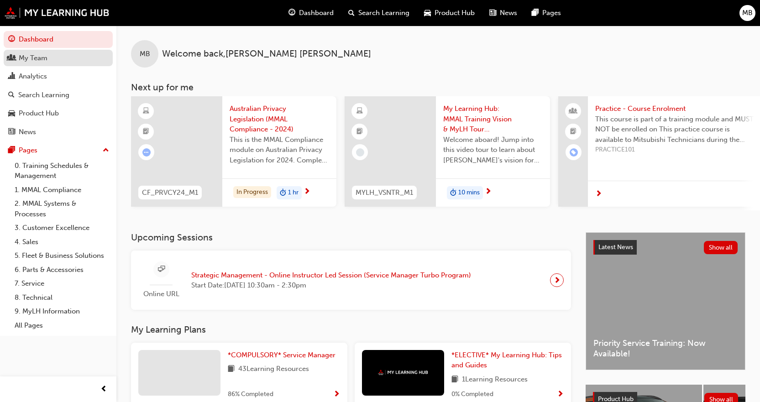
click at [57, 61] on div "My Team" at bounding box center [58, 57] width 100 height 11
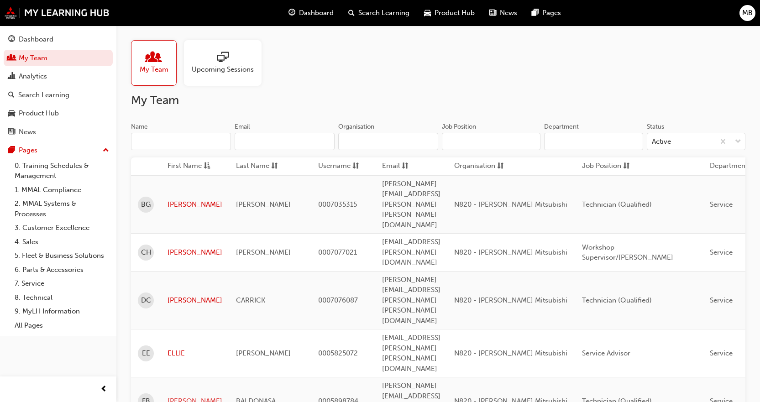
click at [182, 396] on link "[PERSON_NAME]" at bounding box center [194, 401] width 55 height 10
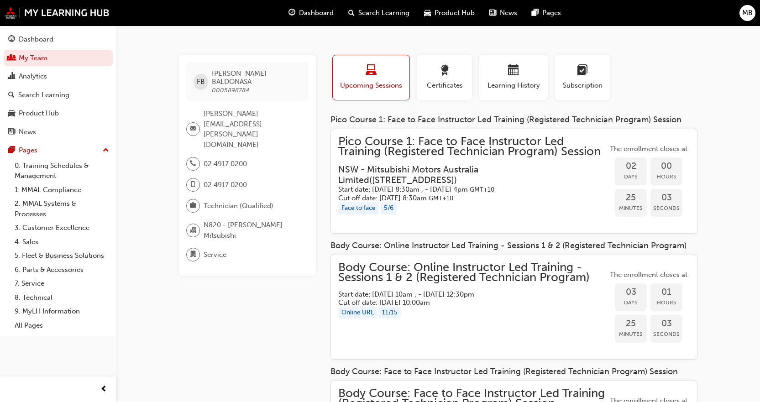
click at [504, 321] on div "Body Course: Online Instructor Led Training - Sessions 1 & 2 (Registered Techni…" at bounding box center [472, 307] width 269 height 90
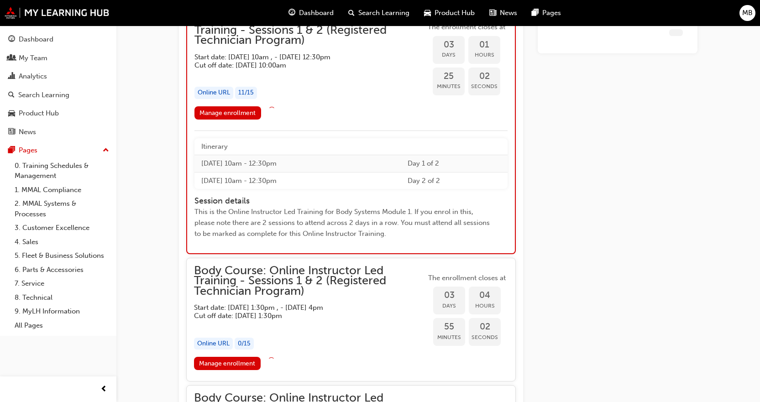
scroll to position [966, 0]
click at [250, 120] on div "Manage enrollment Enroll" at bounding box center [350, 114] width 313 height 17
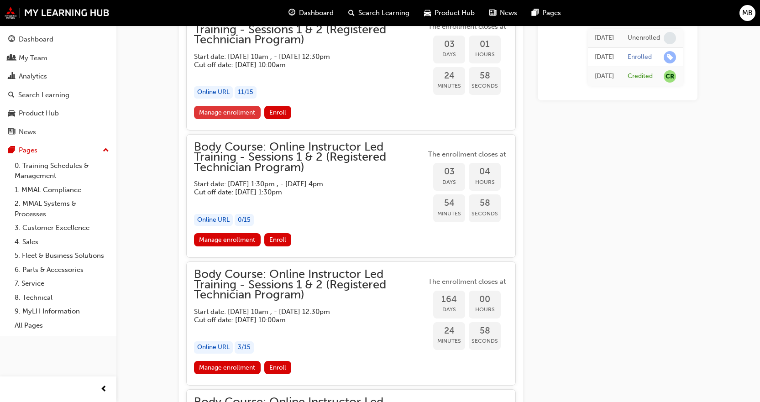
click at [240, 113] on link "Manage enrollment" at bounding box center [227, 112] width 67 height 13
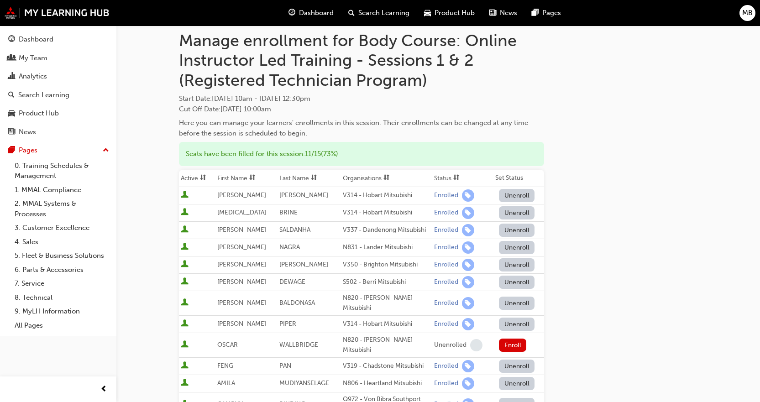
scroll to position [46, 0]
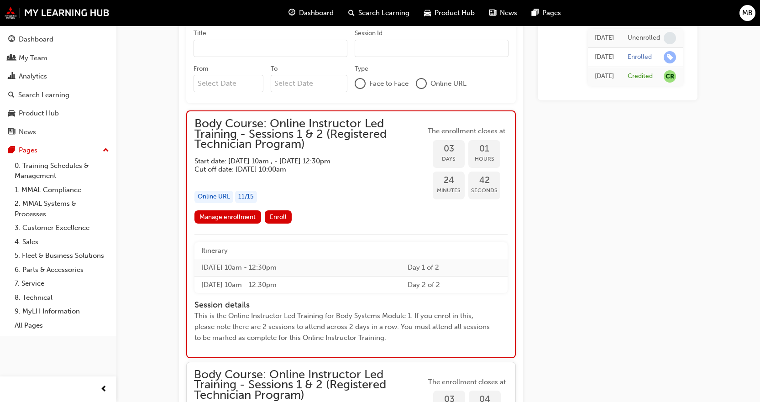
scroll to position [829, 0]
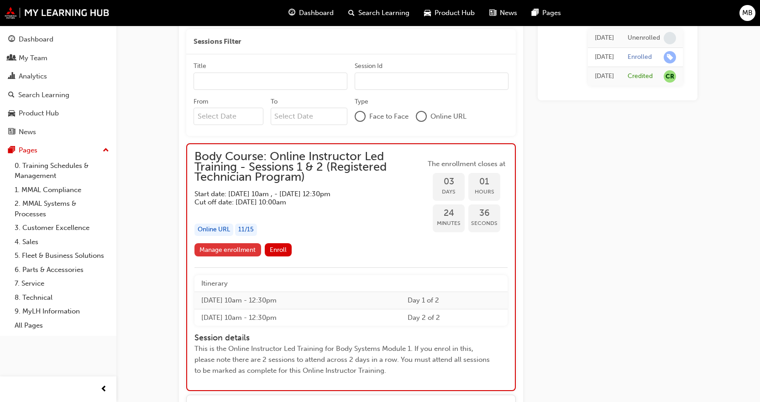
click at [246, 253] on link "Manage enrollment" at bounding box center [227, 249] width 67 height 13
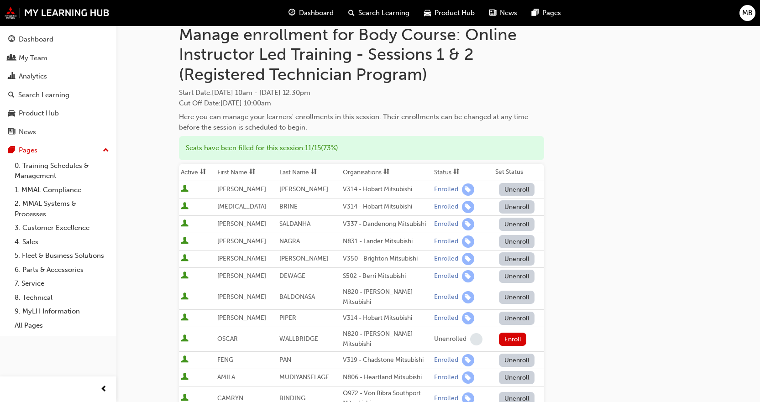
scroll to position [91, 0]
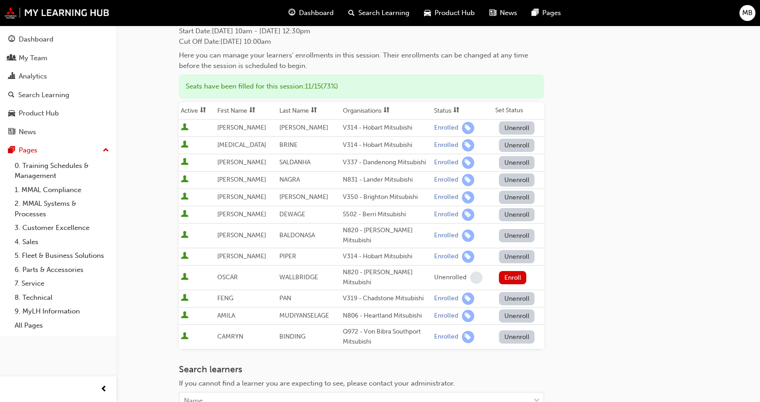
click at [511, 232] on button "Unenroll" at bounding box center [517, 235] width 36 height 13
click at [46, 60] on div "My Team" at bounding box center [33, 58] width 29 height 10
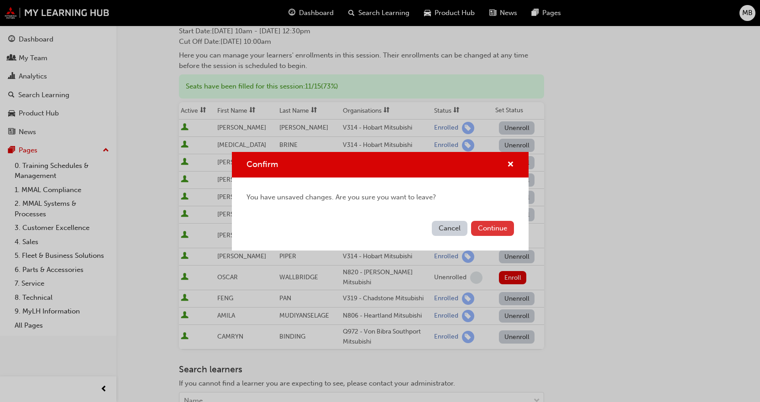
click at [495, 234] on button "Continue" at bounding box center [492, 228] width 43 height 15
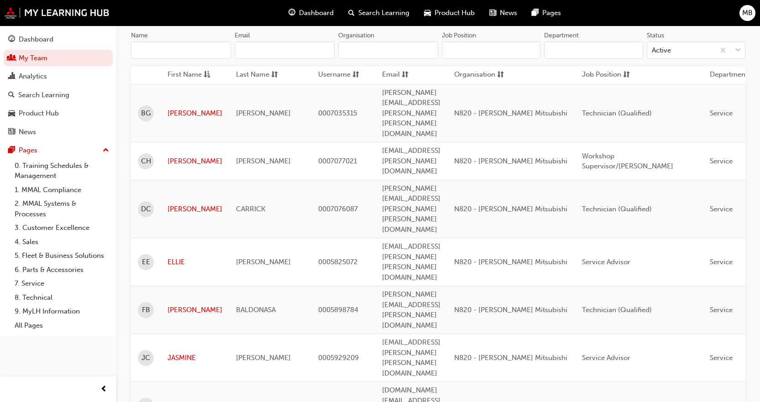
scroll to position [66, 0]
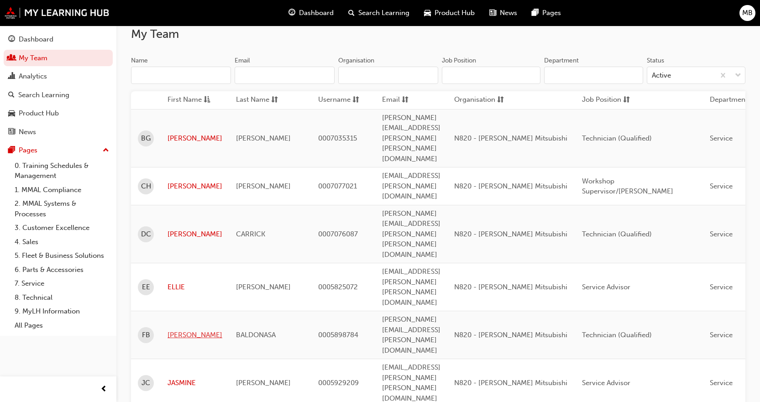
click at [188, 330] on link "[PERSON_NAME]" at bounding box center [194, 335] width 55 height 10
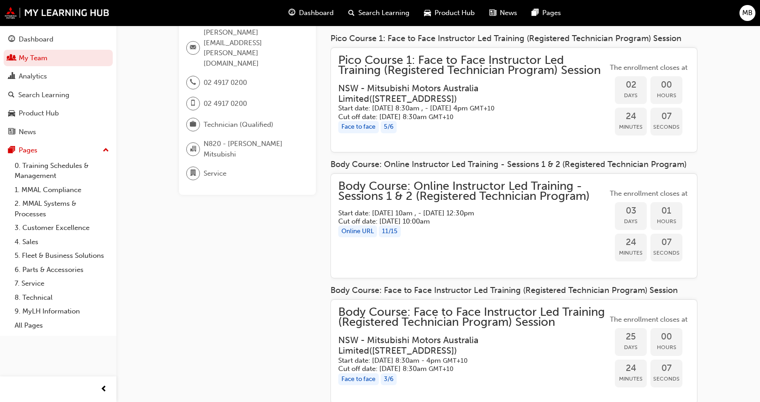
scroll to position [91, 0]
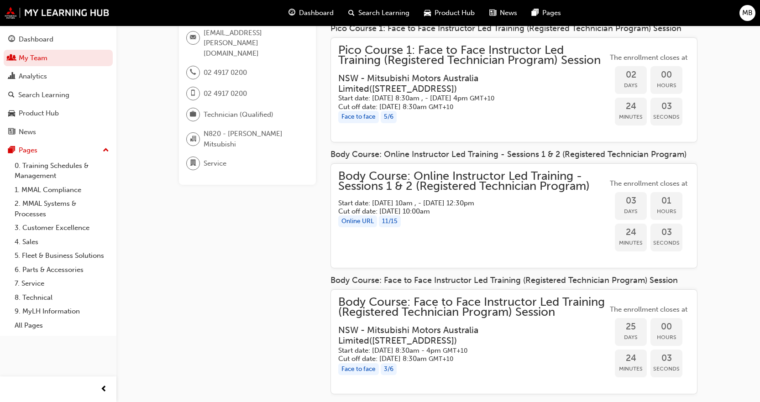
click at [520, 255] on div "Body Course: Online Instructor Led Training - Sessions 1 & 2 (Registered Techni…" at bounding box center [472, 216] width 269 height 90
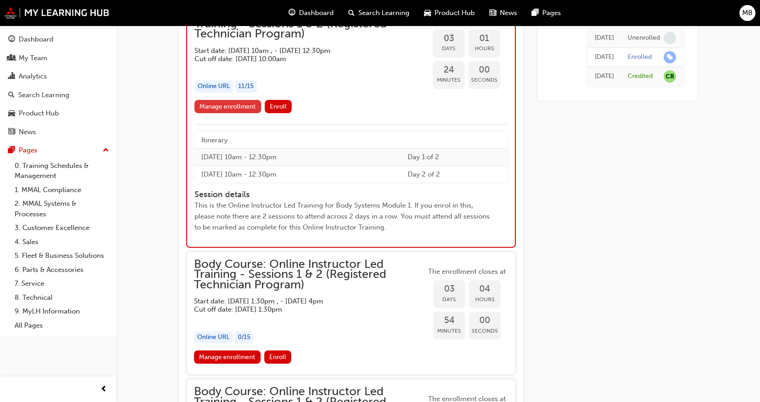
click at [241, 102] on link "Manage enrollment" at bounding box center [227, 106] width 67 height 13
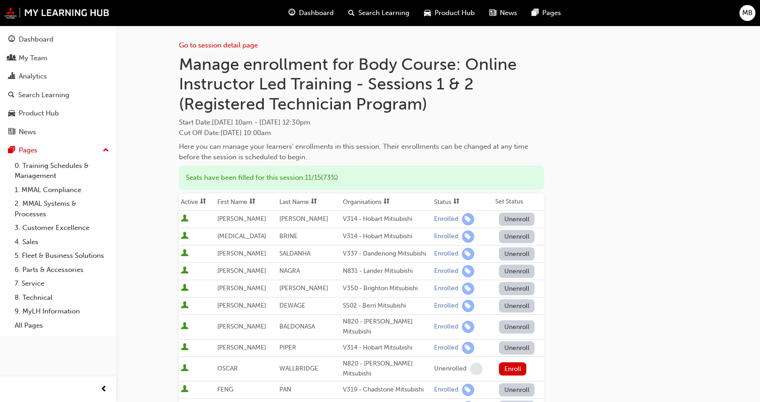
click at [516, 320] on button "Unenroll" at bounding box center [517, 326] width 36 height 13
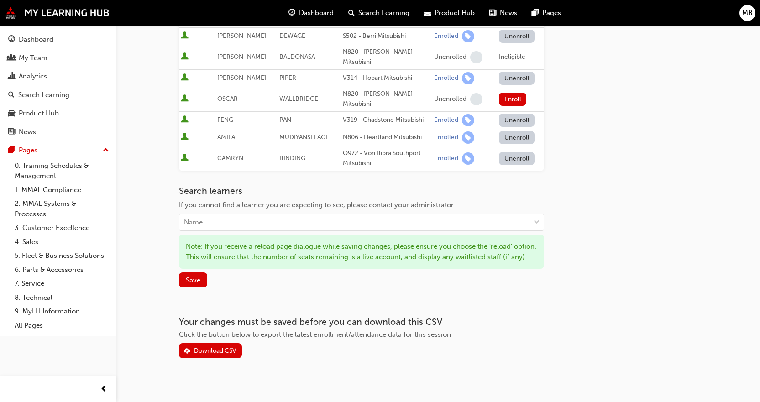
scroll to position [273, 0]
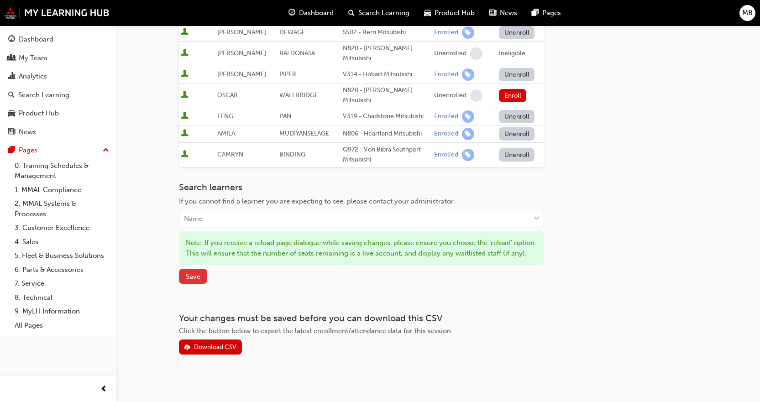
click at [193, 272] on span "Save" at bounding box center [193, 276] width 15 height 8
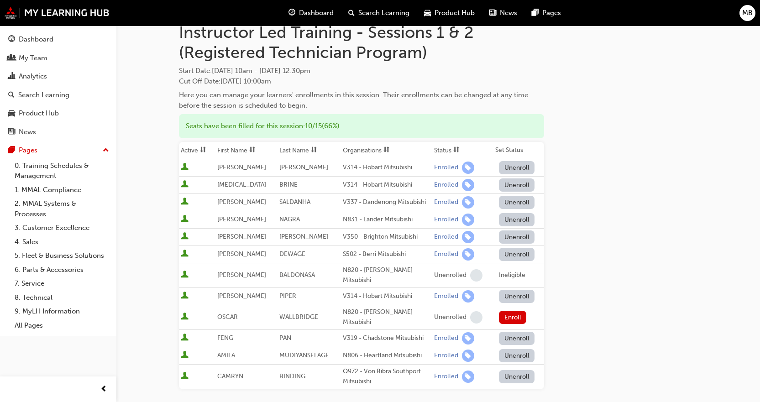
scroll to position [0, 0]
